Goal: Check status: Check status

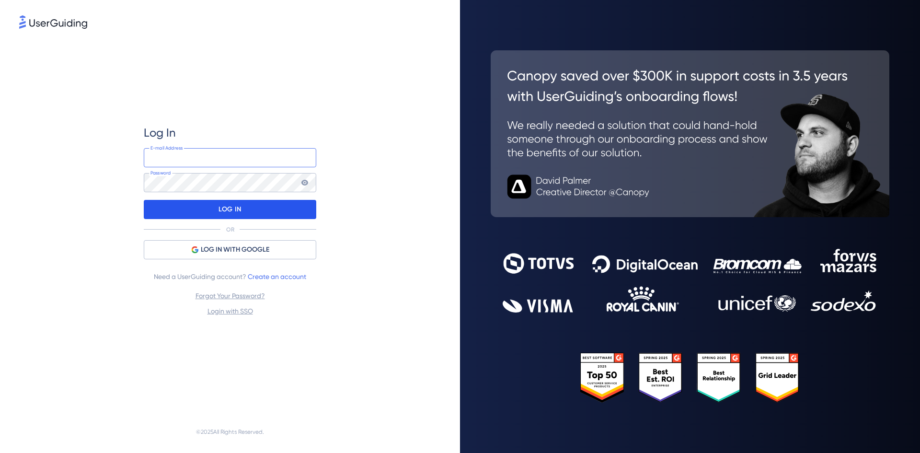
type input "[PERSON_NAME][EMAIL_ADDRESS][DOMAIN_NAME]"
click at [251, 211] on div "LOG IN" at bounding box center [230, 209] width 173 height 19
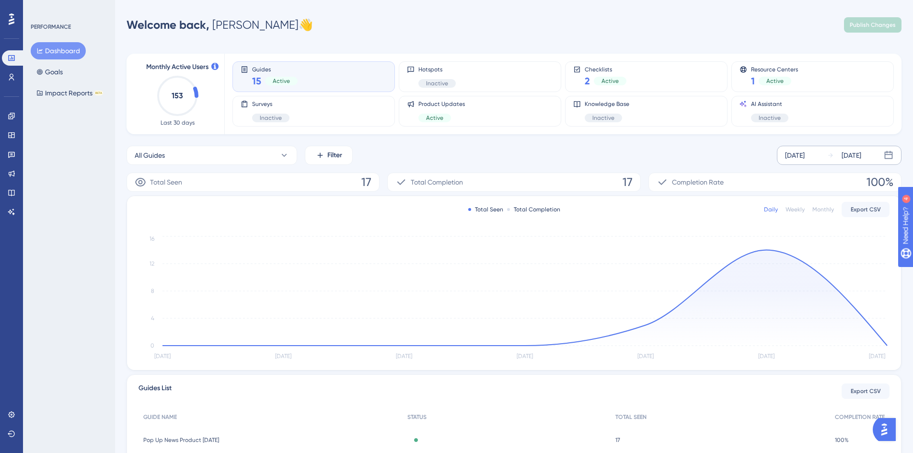
click at [797, 156] on div "[DATE]" at bounding box center [795, 156] width 20 height 12
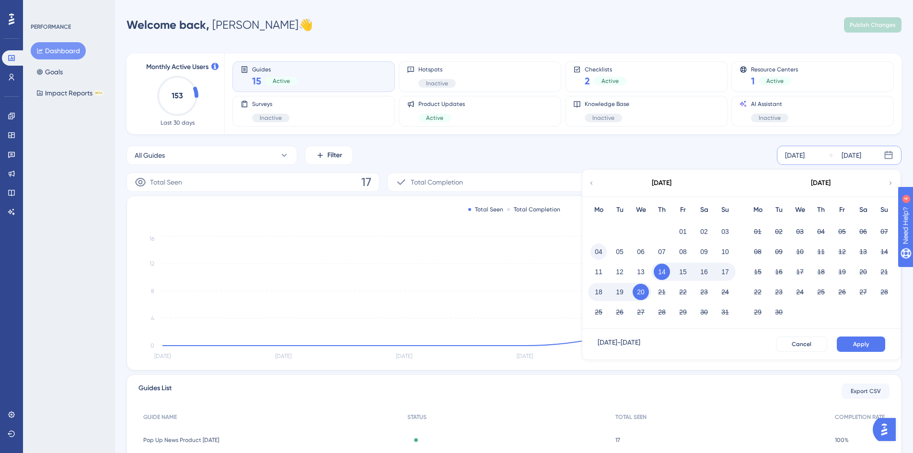
click at [597, 255] on button "04" at bounding box center [598, 251] width 16 height 16
click at [860, 343] on span "Apply" at bounding box center [861, 344] width 16 height 8
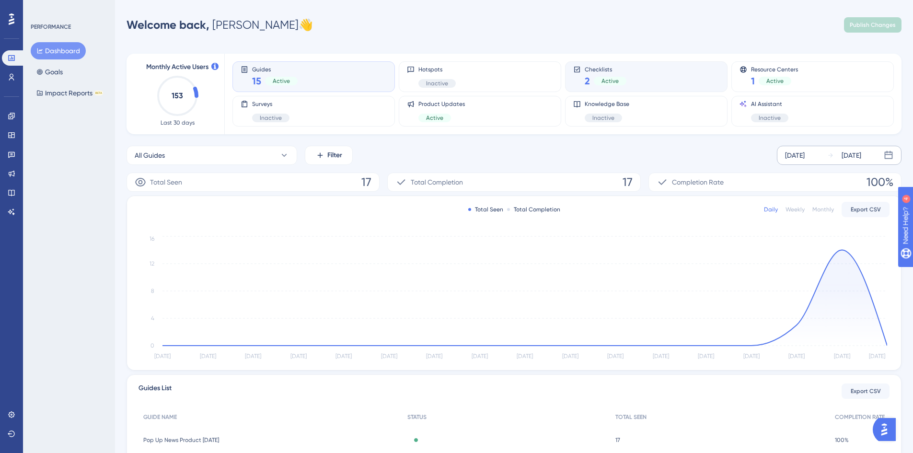
click at [640, 70] on div "Checklists 2 Active" at bounding box center [646, 77] width 146 height 22
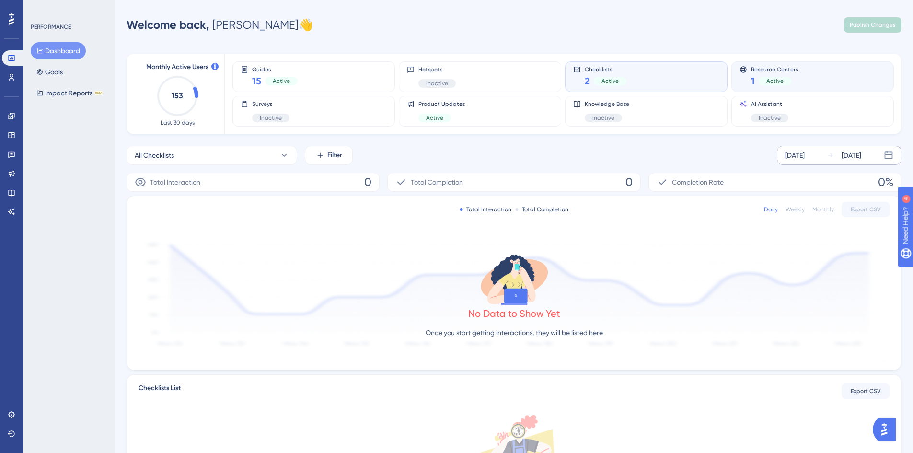
click at [793, 73] on div "Resource Centers 1 Active" at bounding box center [774, 77] width 47 height 22
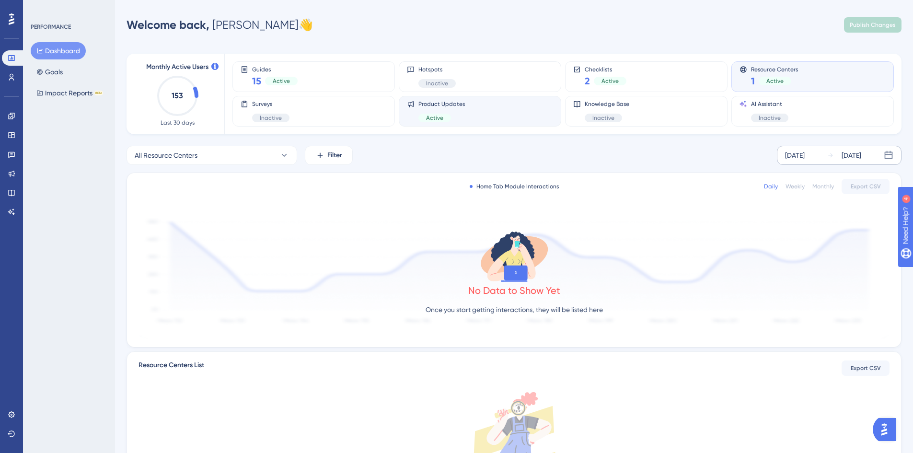
click at [474, 111] on div "Product Updates Active" at bounding box center [480, 111] width 146 height 22
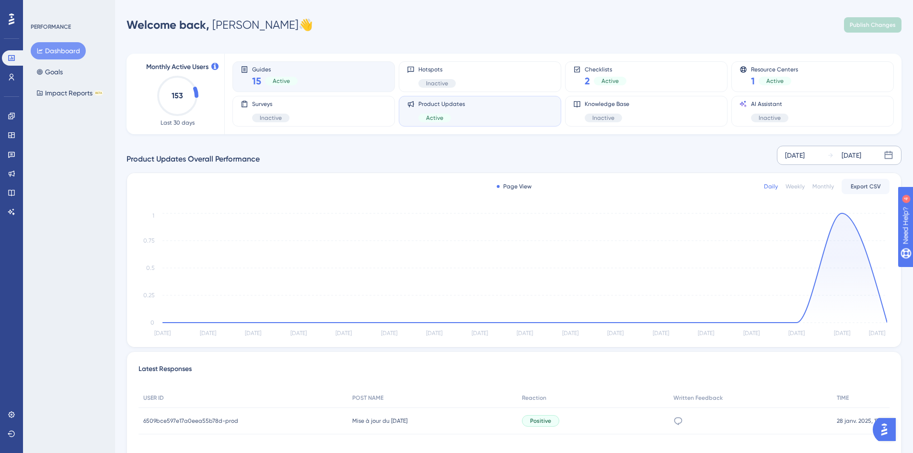
click at [330, 76] on div "Guides 15 Active" at bounding box center [314, 77] width 146 height 22
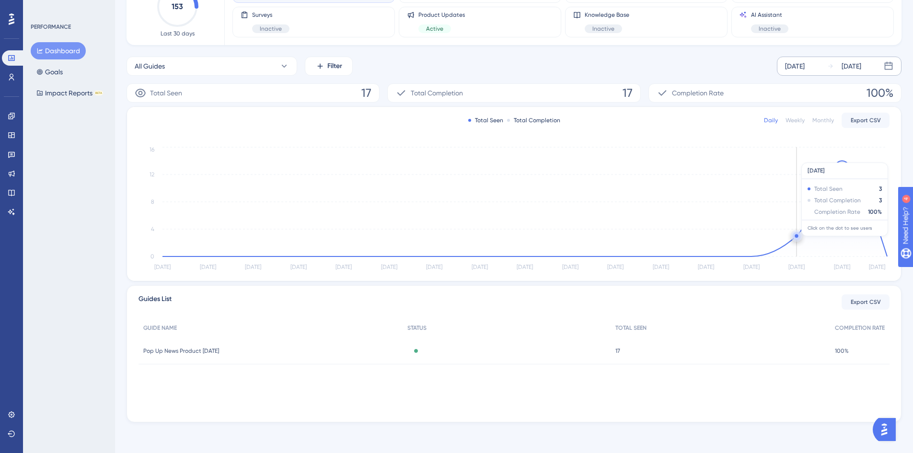
scroll to position [41, 0]
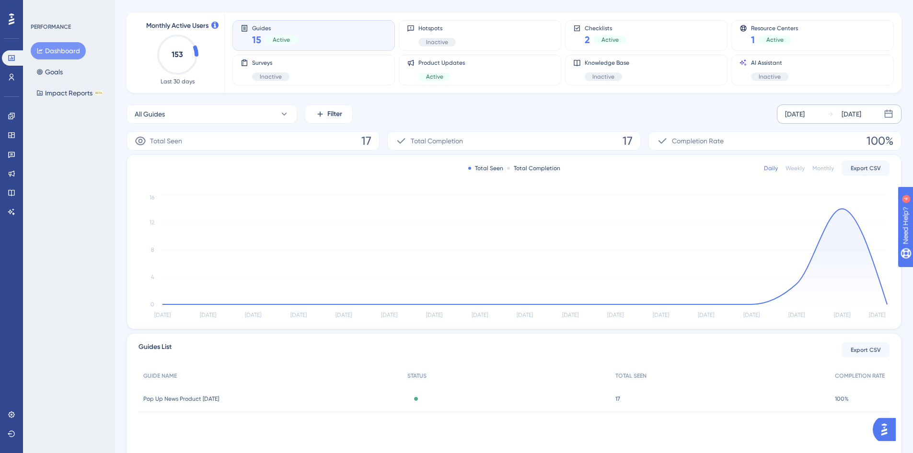
click at [253, 399] on div "Pop Up News Product [DATE] Pop Up News Product [DATE]" at bounding box center [270, 398] width 264 height 27
